Goal: Task Accomplishment & Management: Use online tool/utility

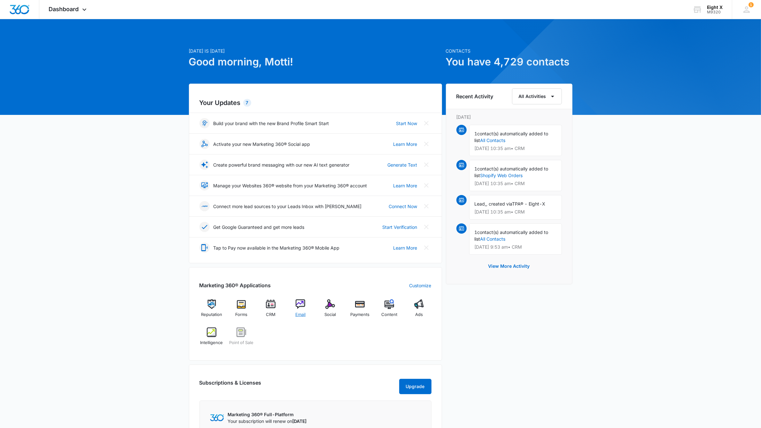
click at [301, 315] on span "Email" at bounding box center [300, 315] width 10 height 6
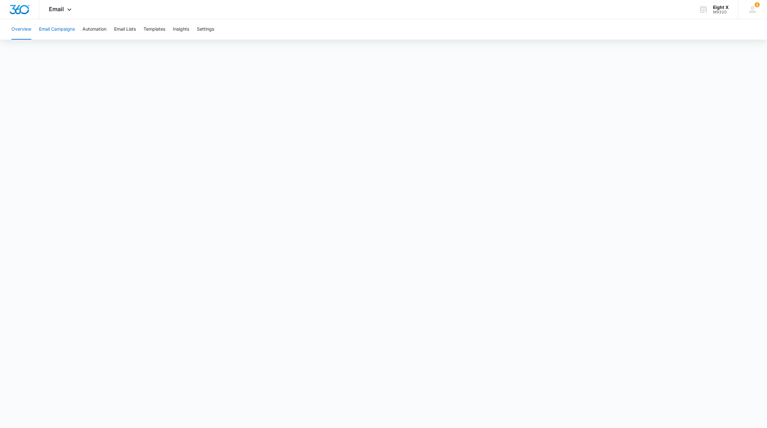
click at [44, 27] on button "Email Campaigns" at bounding box center [57, 29] width 36 height 20
click at [54, 30] on button "Email Campaigns" at bounding box center [57, 29] width 36 height 20
click at [58, 26] on button "Email Campaigns" at bounding box center [57, 29] width 36 height 20
